Goal: Obtain resource: Download file/media

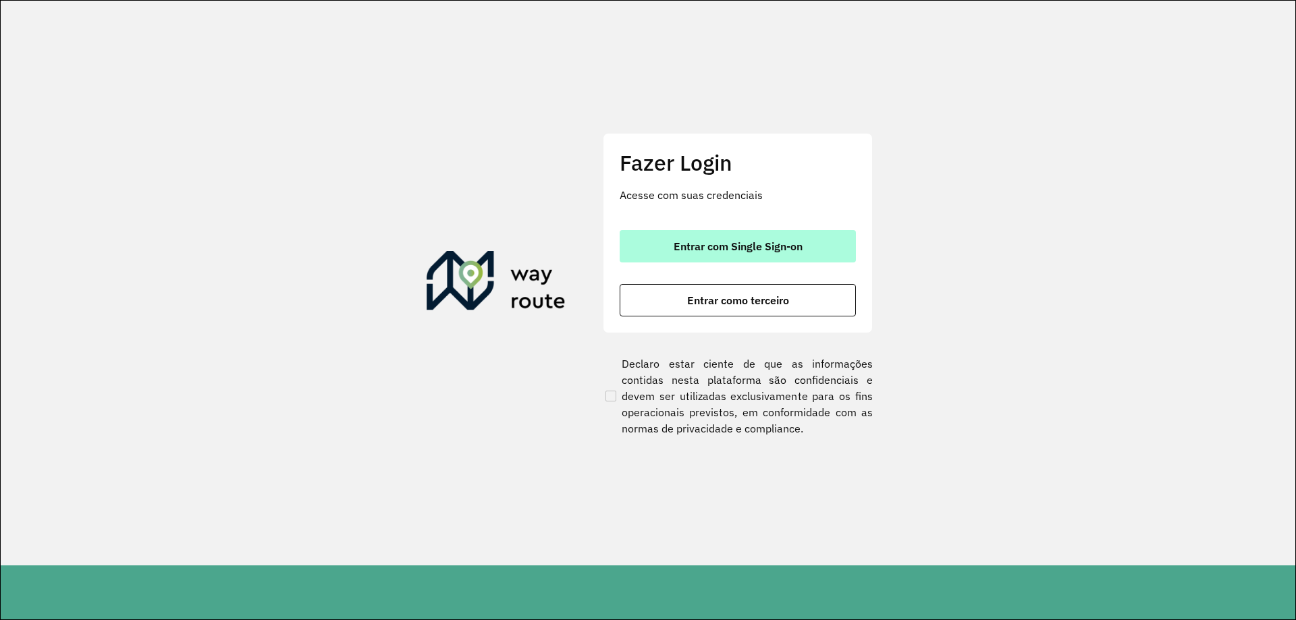
click at [751, 252] on span "Entrar com Single Sign-on" at bounding box center [738, 246] width 129 height 11
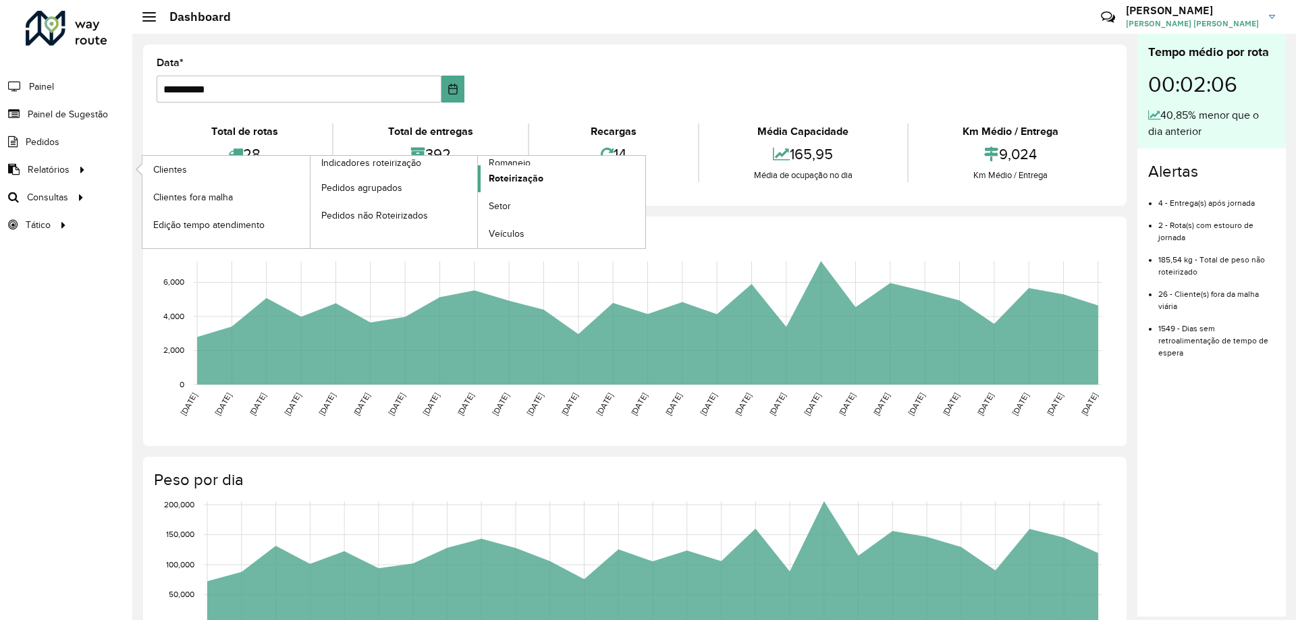
click at [526, 176] on span "Roteirização" at bounding box center [516, 178] width 55 height 14
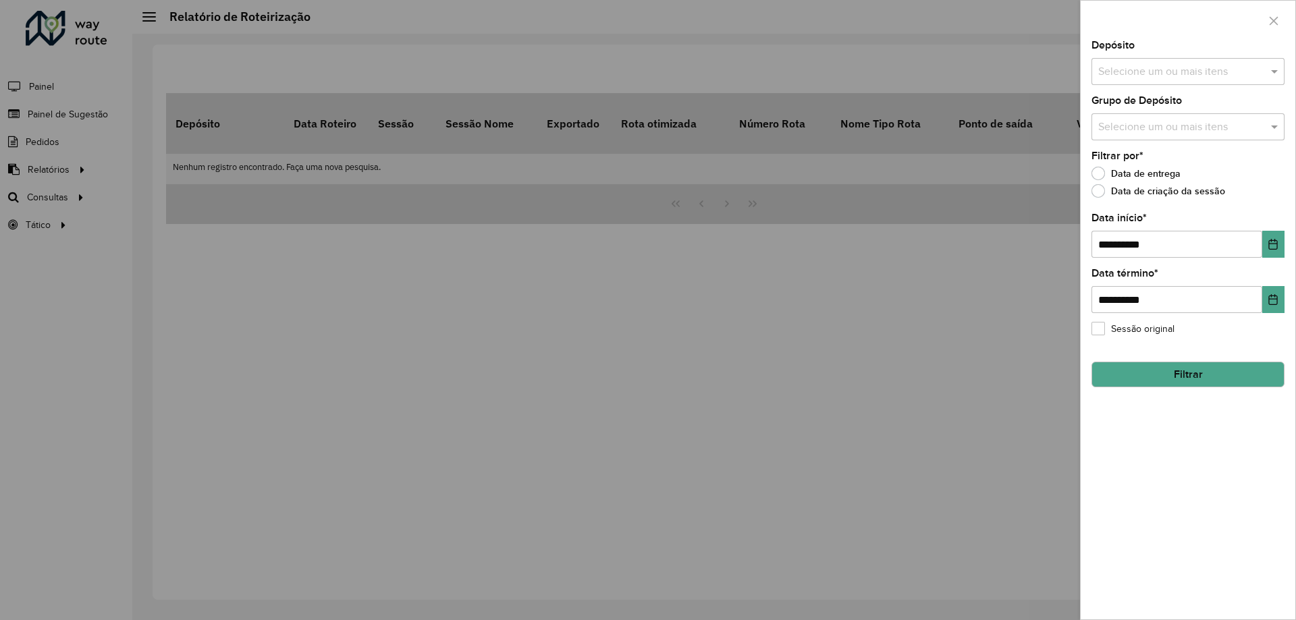
click at [1183, 81] on div "Selecione um ou mais itens" at bounding box center [1188, 71] width 193 height 27
click at [1162, 141] on div "CDD [GEOGRAPHIC_DATA]" at bounding box center [1188, 139] width 192 height 23
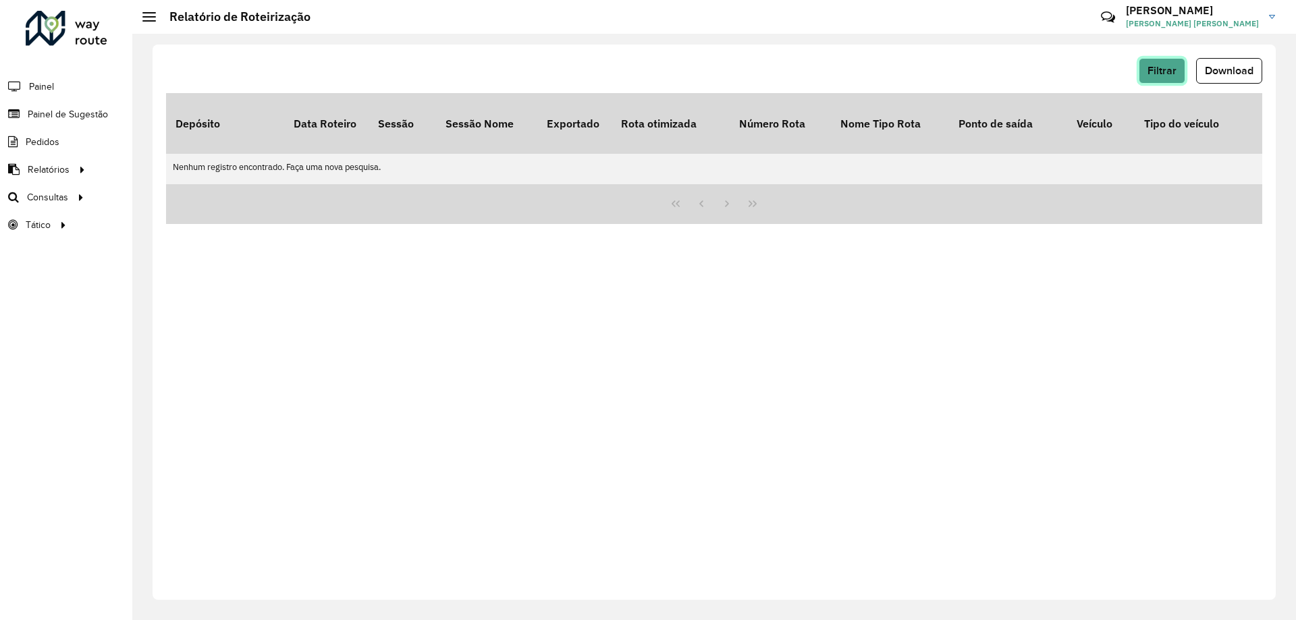
click at [1156, 74] on span "Filtrar" at bounding box center [1162, 70] width 29 height 11
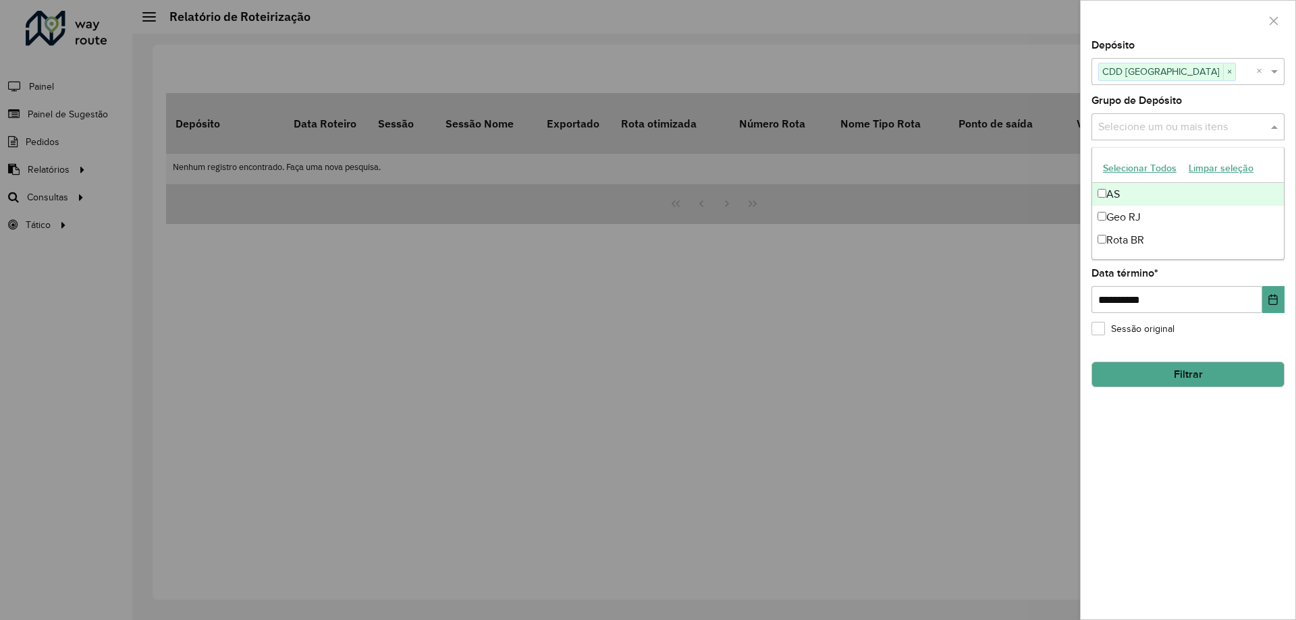
click at [1181, 127] on input "text" at bounding box center [1181, 127] width 173 height 16
click at [1144, 220] on div "Geo RJ" at bounding box center [1188, 217] width 192 height 23
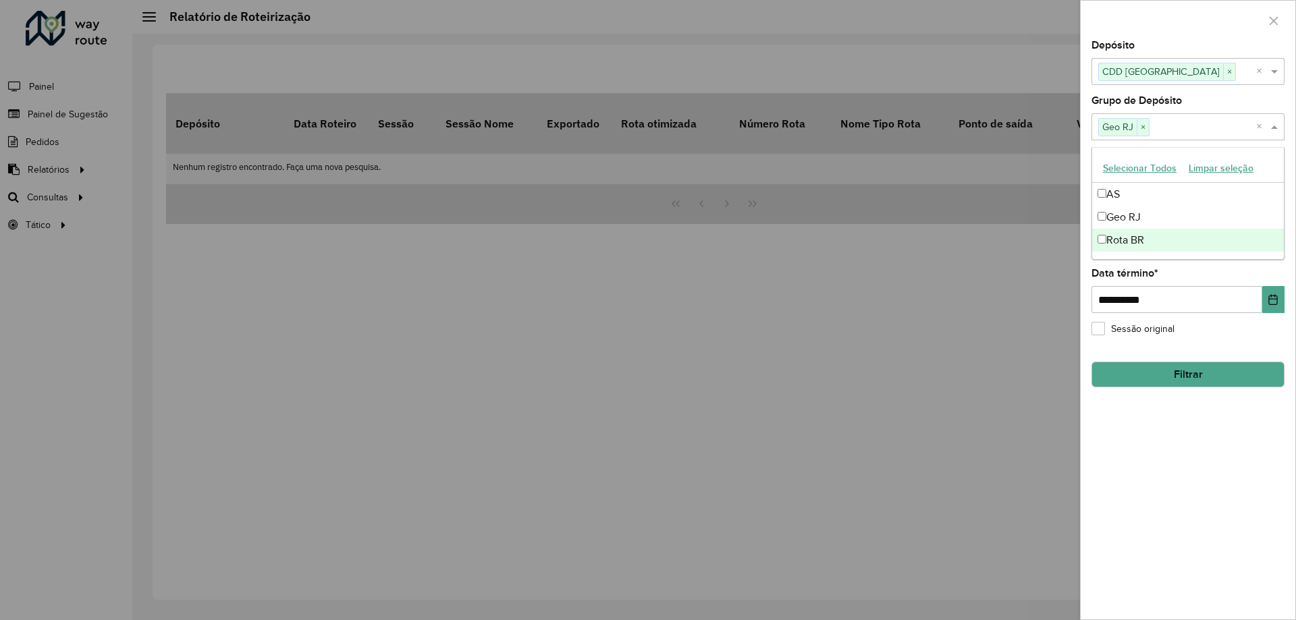
click at [1219, 408] on div "**********" at bounding box center [1188, 330] width 215 height 579
click at [1198, 377] on button "Filtrar" at bounding box center [1188, 375] width 193 height 26
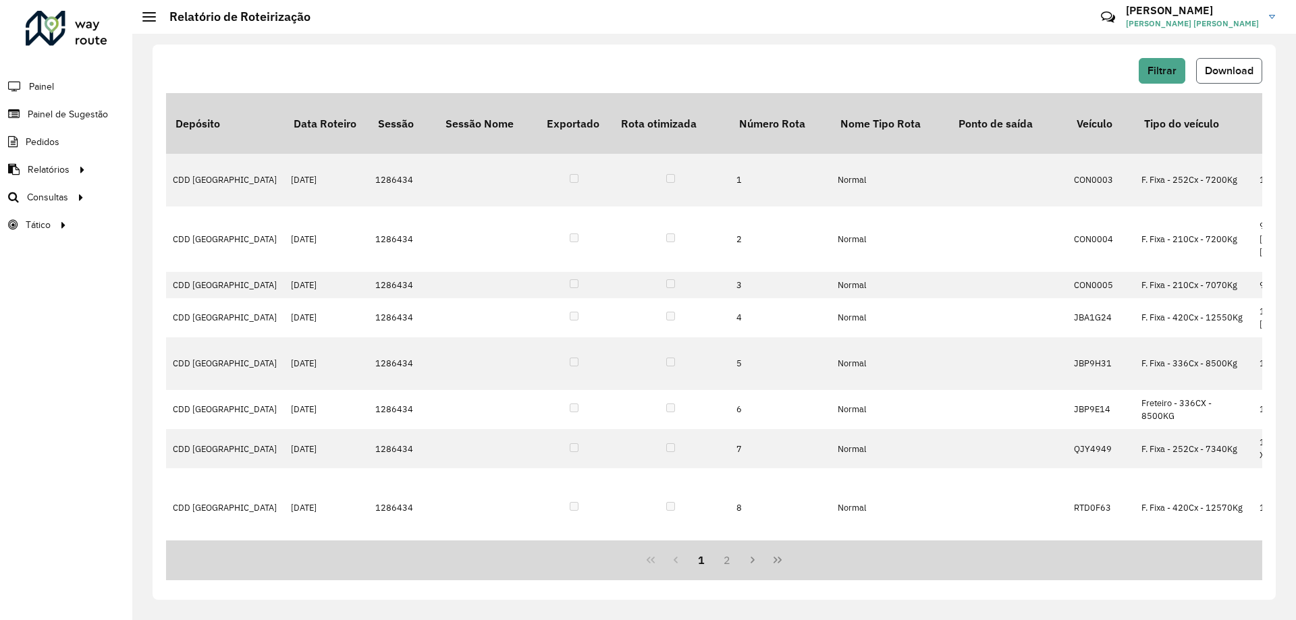
click at [1208, 70] on span "Download" at bounding box center [1229, 70] width 49 height 11
